Goal: Task Accomplishment & Management: Complete application form

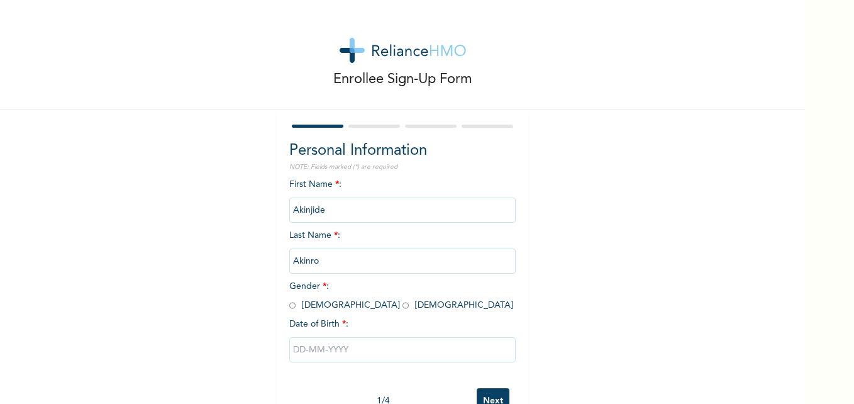
click at [289, 305] on input "radio" at bounding box center [292, 305] width 6 height 12
radio input "true"
click at [336, 348] on input "text" at bounding box center [402, 349] width 226 height 25
select select "9"
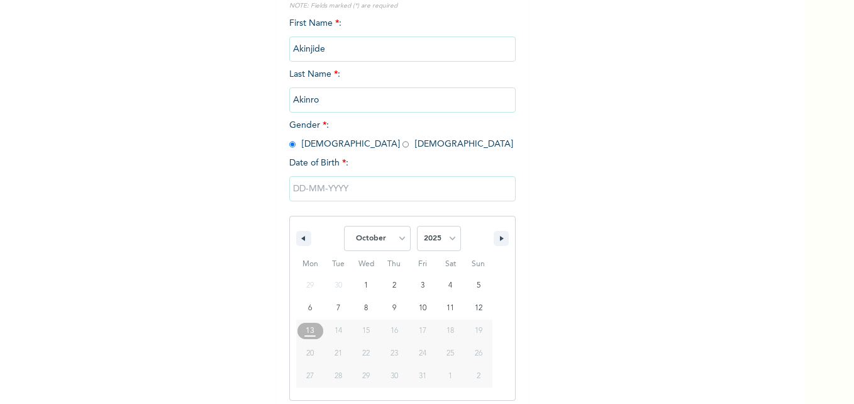
scroll to position [168, 0]
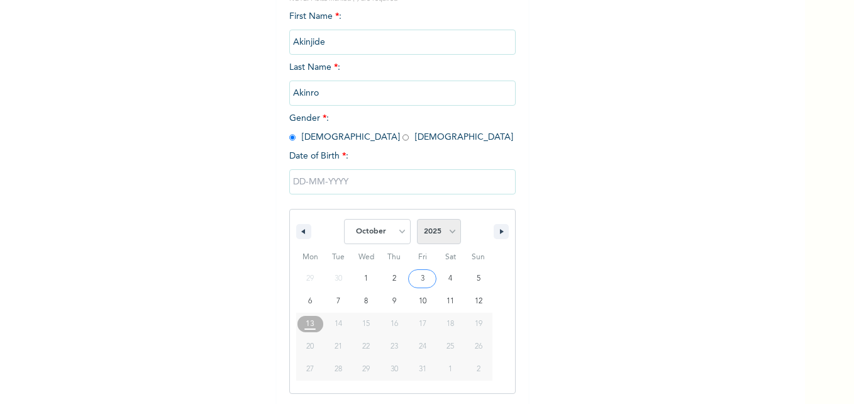
click at [450, 231] on select "2025 2024 2023 2022 2021 2020 2019 2018 2017 2016 2015 2014 2013 2012 2011 2010…" at bounding box center [439, 231] width 44 height 25
select select "1986"
click at [417, 219] on select "2025 2024 2023 2022 2021 2020 2019 2018 2017 2016 2015 2014 2013 2012 2011 2010…" at bounding box center [439, 231] width 44 height 25
click at [397, 238] on select "January February March April May June July August September October November De…" at bounding box center [377, 231] width 67 height 25
select select "4"
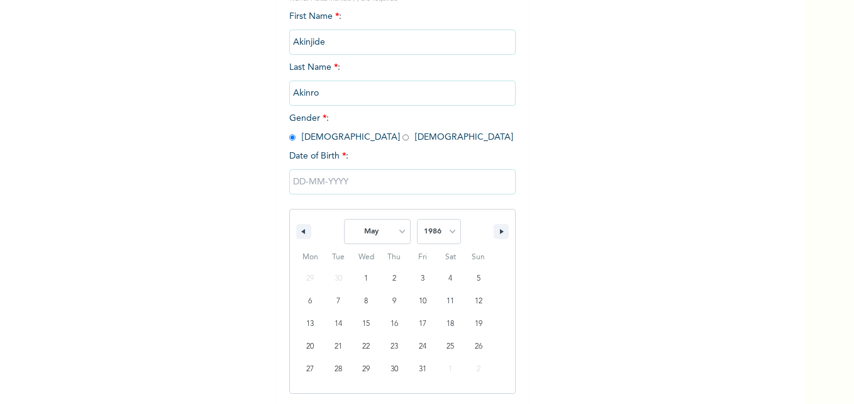
click at [344, 219] on select "January February March April May June July August September October November De…" at bounding box center [377, 231] width 67 height 25
type input "[DATE]"
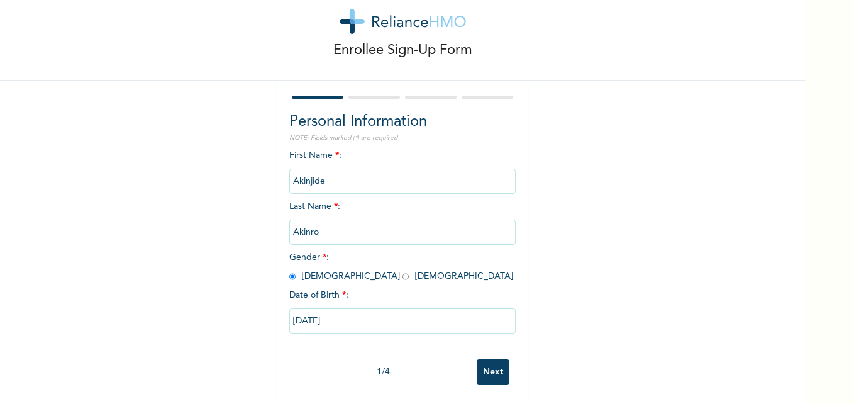
click at [489, 359] on input "Next" at bounding box center [493, 372] width 33 height 26
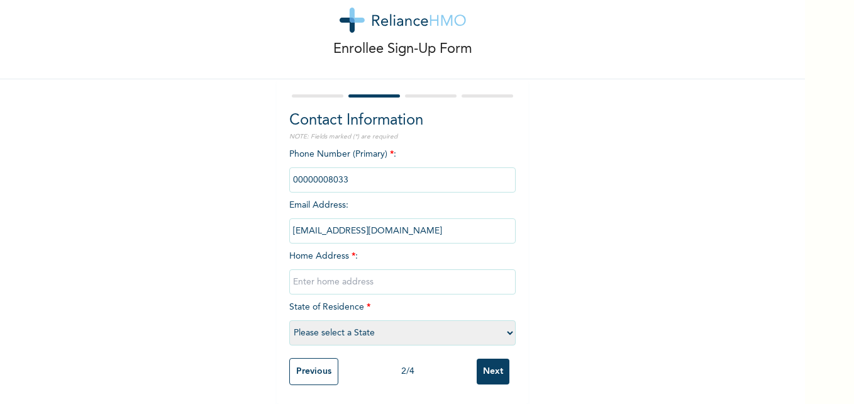
click at [367, 167] on input "phone" at bounding box center [402, 179] width 226 height 25
click at [356, 270] on input "text" at bounding box center [402, 281] width 226 height 25
type input "[STREET_ADDRESS], off [GEOGRAPHIC_DATA], [GEOGRAPHIC_DATA], [GEOGRAPHIC_DATA]"
select select "25"
click at [491, 368] on input "Next" at bounding box center [493, 371] width 33 height 26
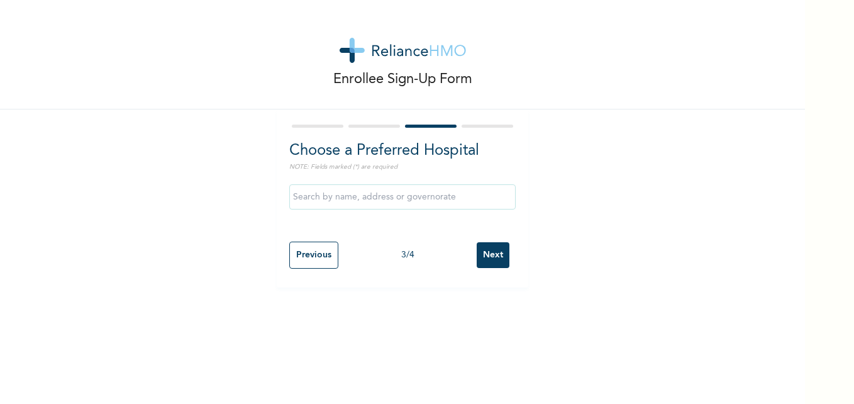
scroll to position [0, 0]
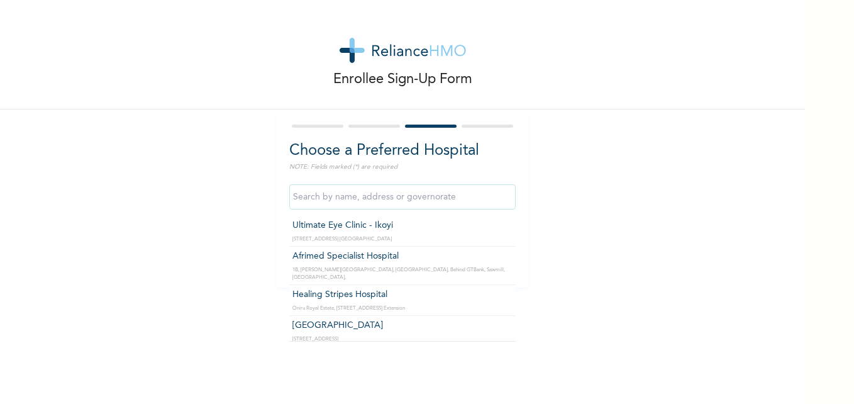
click at [458, 200] on input "text" at bounding box center [402, 196] width 226 height 25
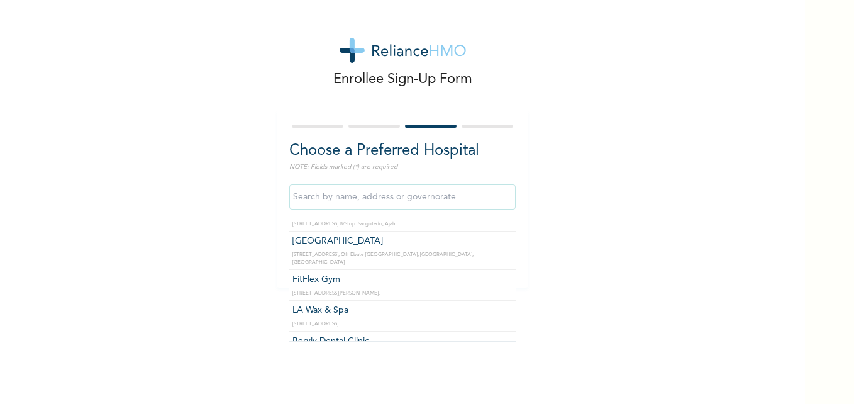
scroll to position [33707, 0]
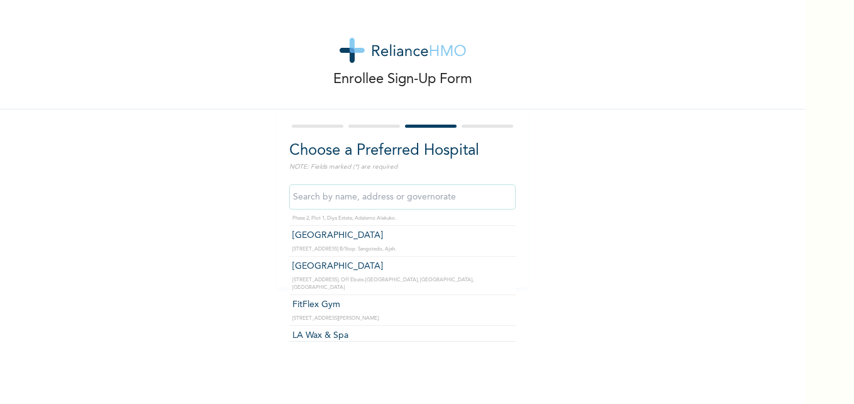
type input "Reliance Family Clinics (RFC) - Ajah"
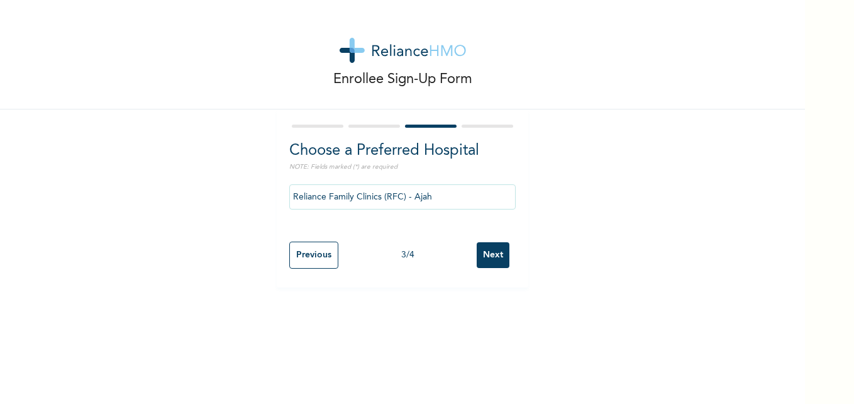
click at [485, 248] on input "Next" at bounding box center [493, 255] width 33 height 26
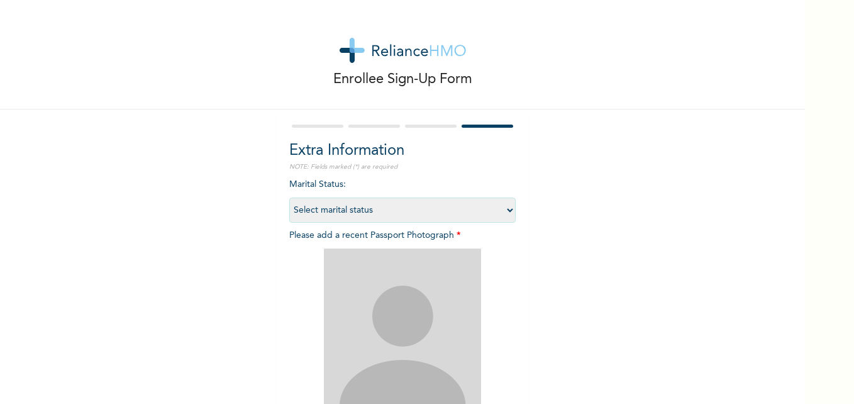
click at [483, 211] on select "Select marital status [DEMOGRAPHIC_DATA] Married [DEMOGRAPHIC_DATA] Widow/[DEMO…" at bounding box center [402, 209] width 226 height 25
select select "2"
click at [289, 197] on select "Select marital status [DEMOGRAPHIC_DATA] Married [DEMOGRAPHIC_DATA] Widow/[DEMO…" at bounding box center [402, 209] width 226 height 25
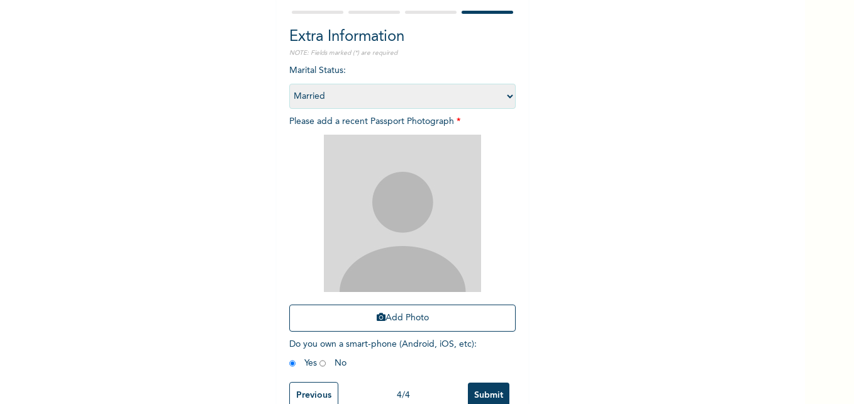
scroll to position [80, 0]
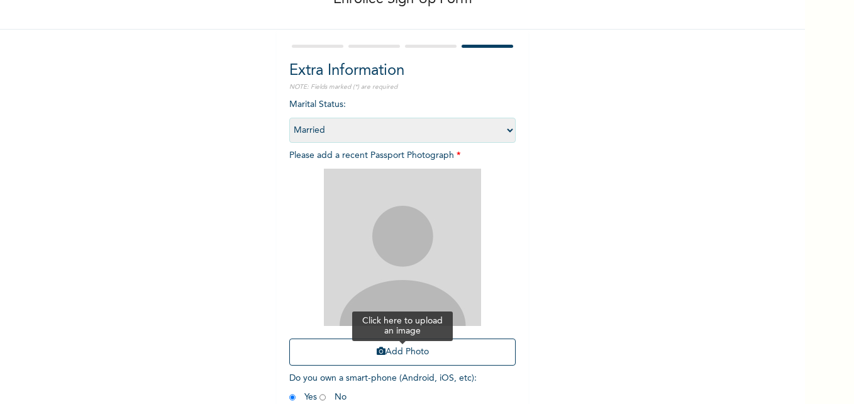
click at [388, 353] on button "Add Photo" at bounding box center [402, 351] width 226 height 27
click at [409, 359] on button "Add Photo" at bounding box center [402, 351] width 226 height 27
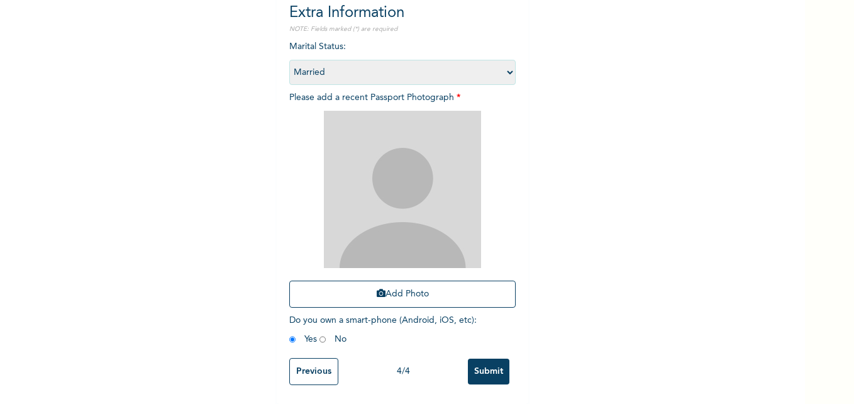
scroll to position [147, 0]
click at [429, 285] on button "Add Photo" at bounding box center [402, 293] width 226 height 27
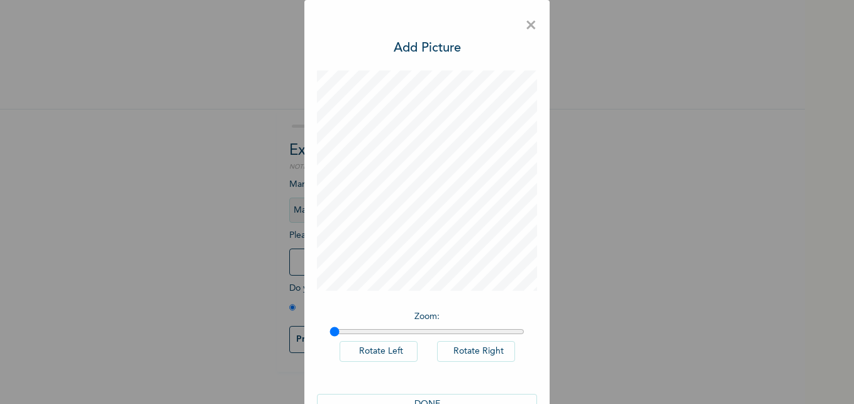
scroll to position [0, 0]
click at [130, 87] on div "× Add Picture Zoom : Rotate Left Rotate Right DONE" at bounding box center [427, 202] width 854 height 404
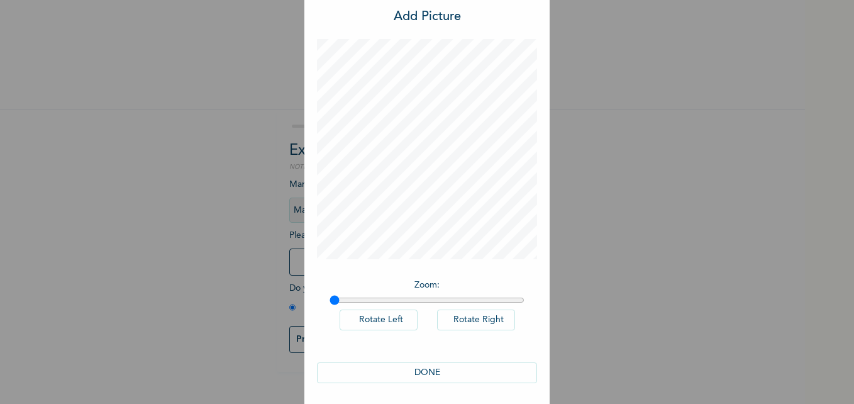
scroll to position [32, 0]
click at [424, 371] on button "DONE" at bounding box center [427, 371] width 220 height 21
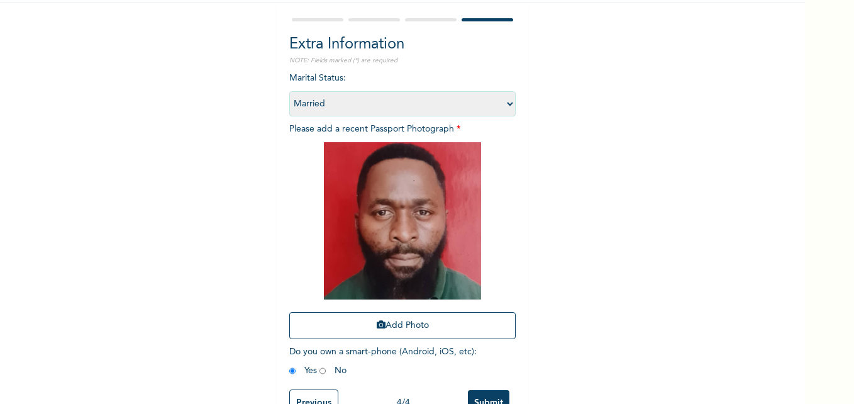
scroll to position [147, 0]
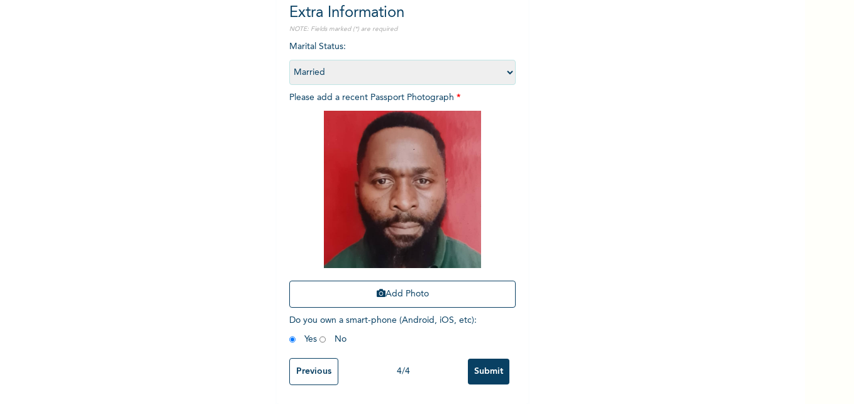
click at [480, 367] on input "Submit" at bounding box center [488, 371] width 41 height 26
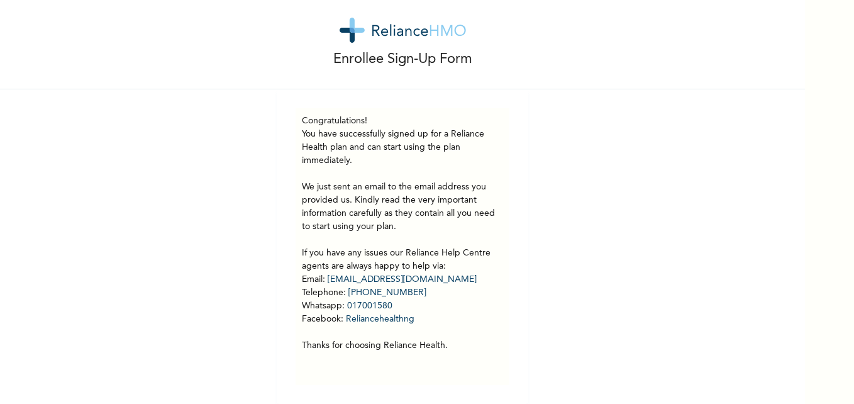
scroll to position [25, 0]
